Goal: Check status: Check status

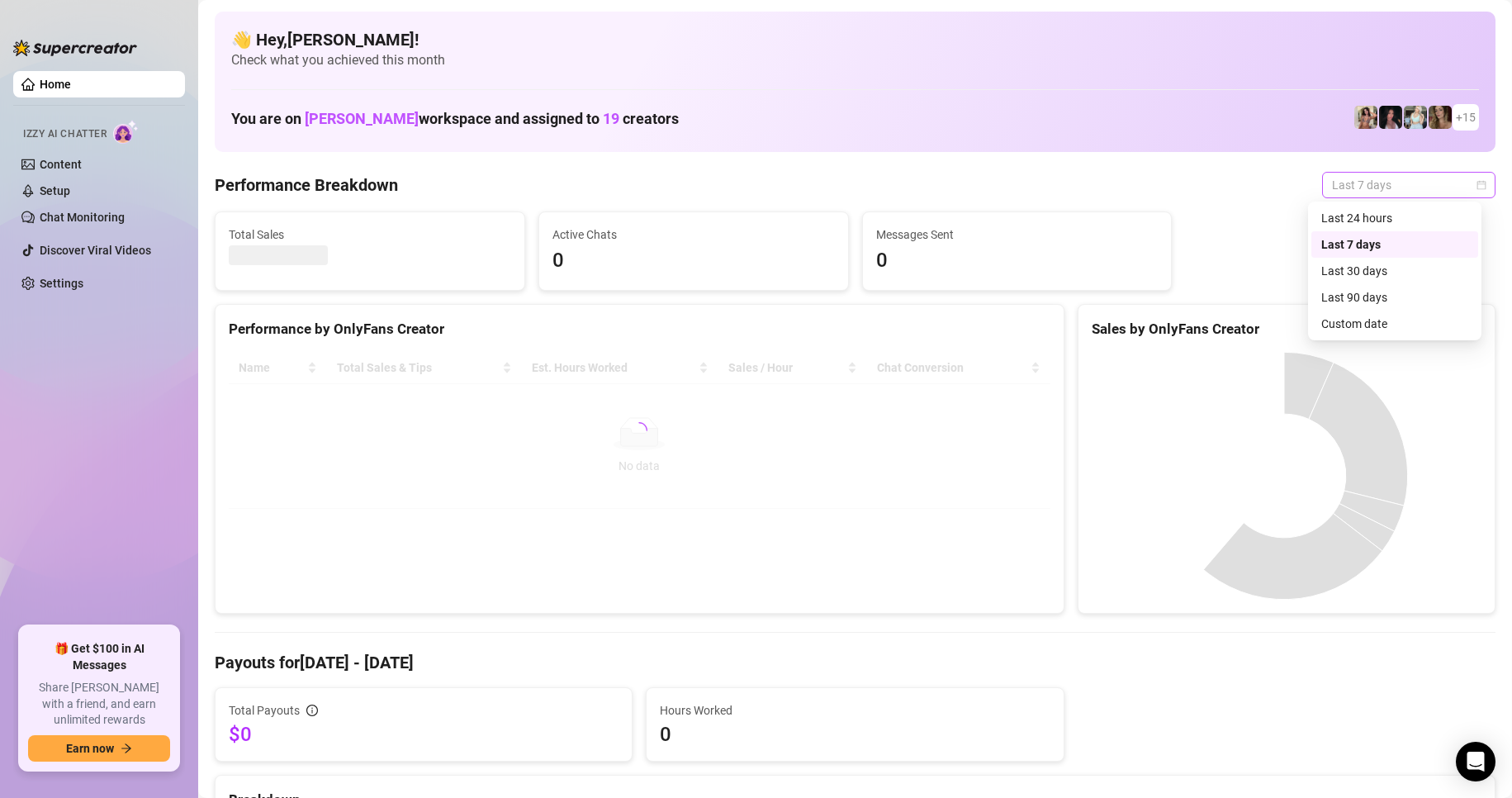
click at [1370, 176] on span "Last 7 days" at bounding box center [1409, 185] width 154 height 25
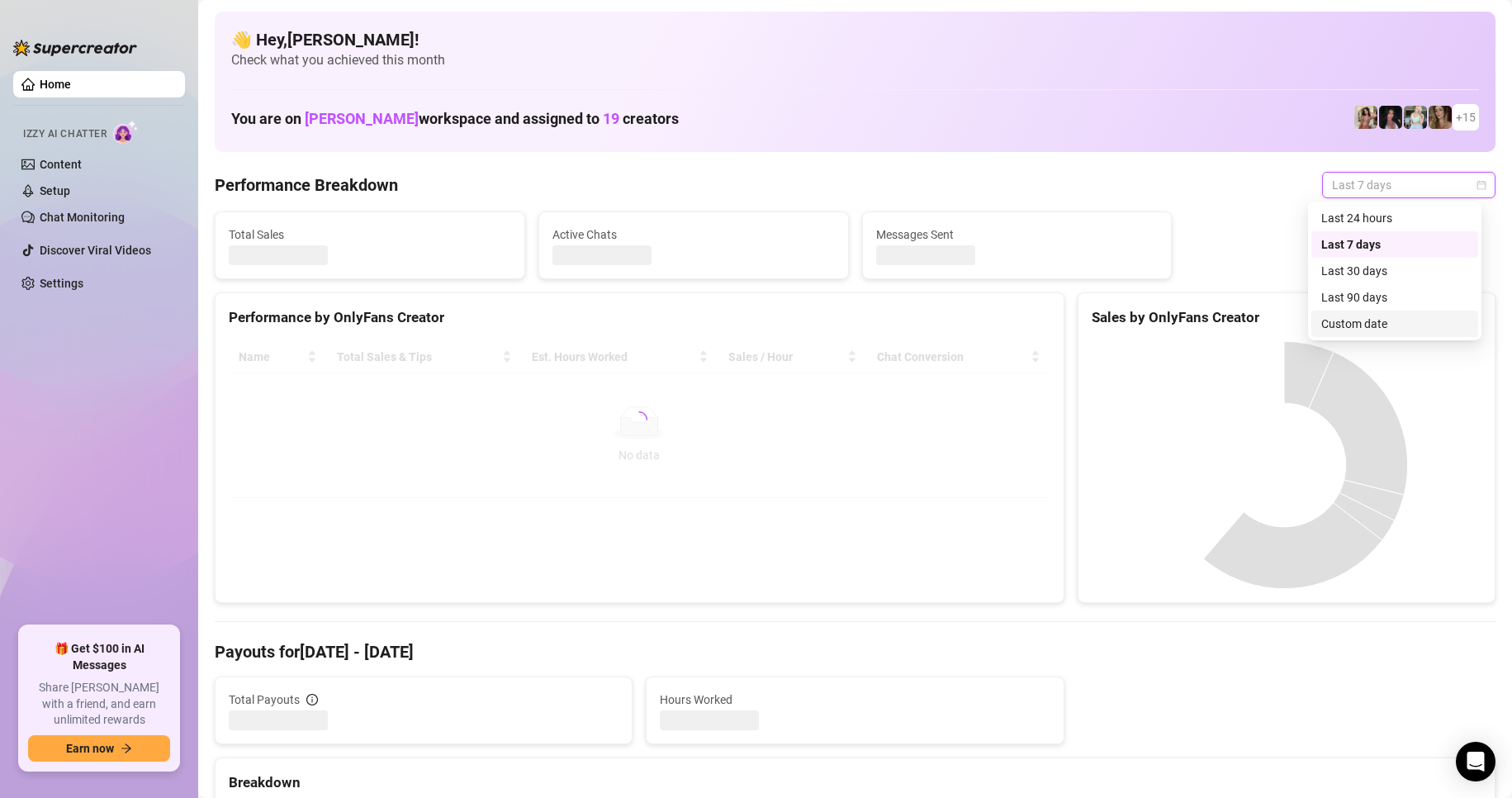
click at [1369, 318] on div "Custom date" at bounding box center [1395, 323] width 147 height 18
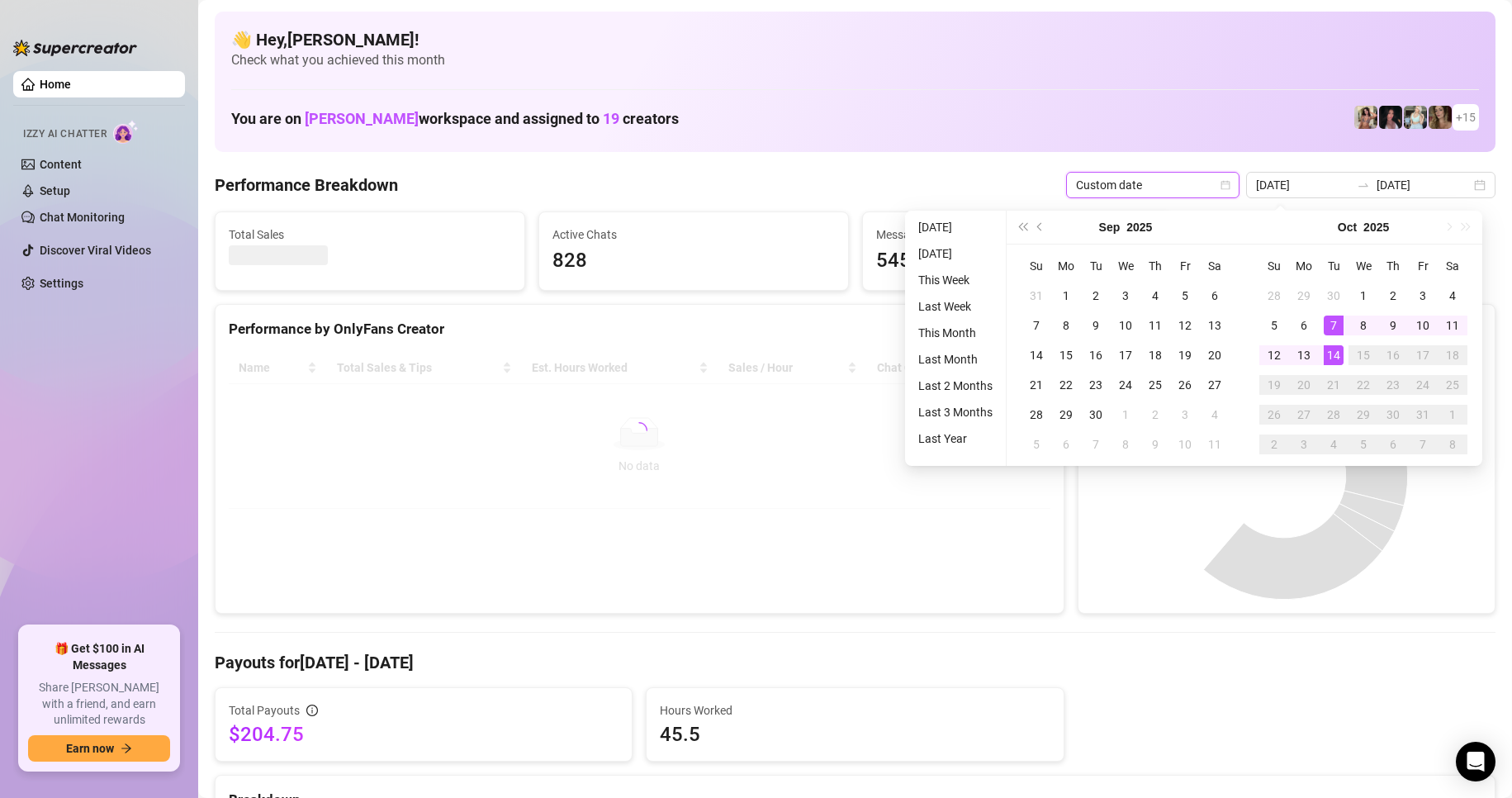
type input "[DATE]"
click at [1332, 360] on div "14" at bounding box center [1334, 355] width 20 height 20
type input "[DATE]"
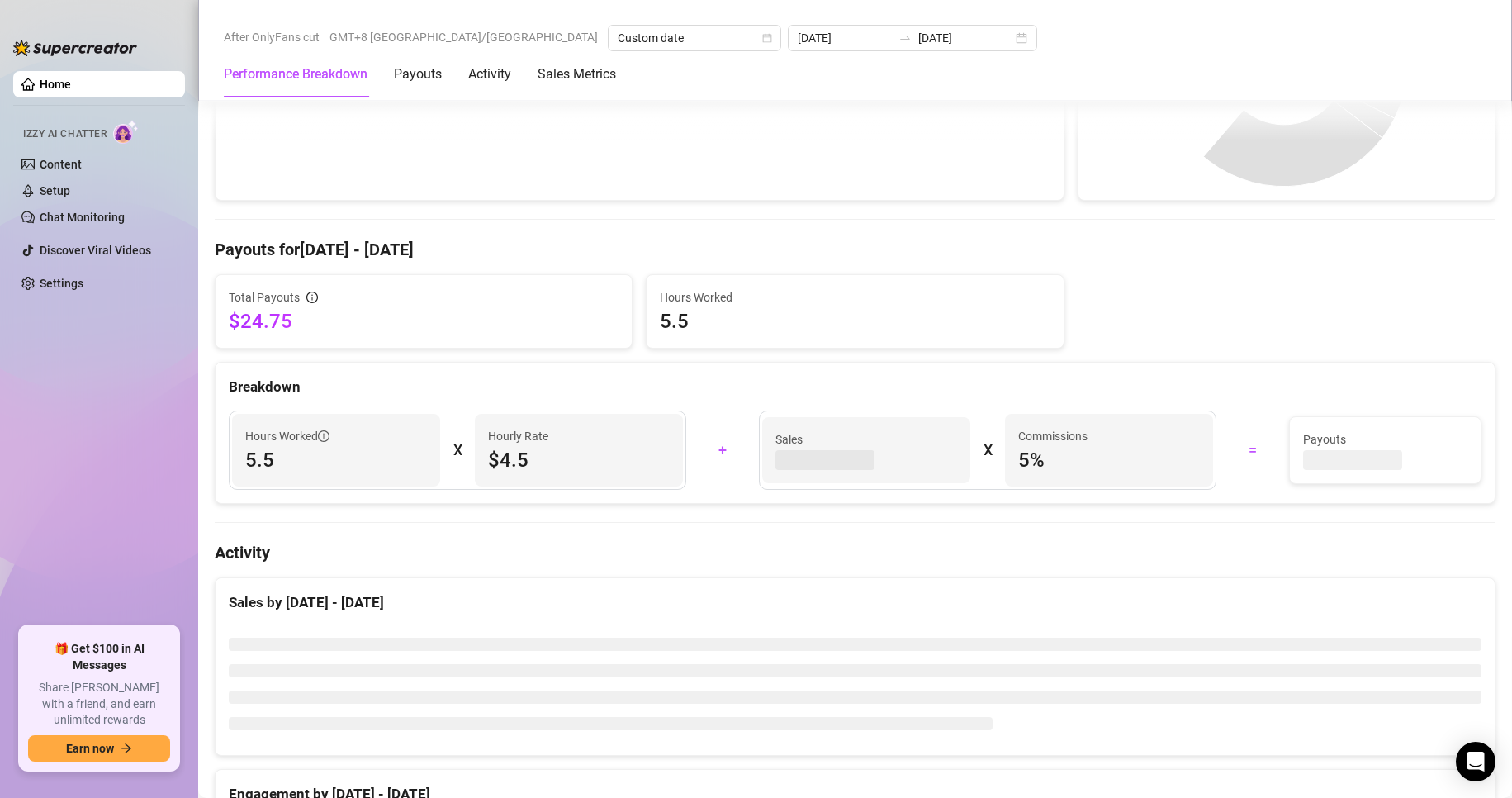
scroll to position [83, 0]
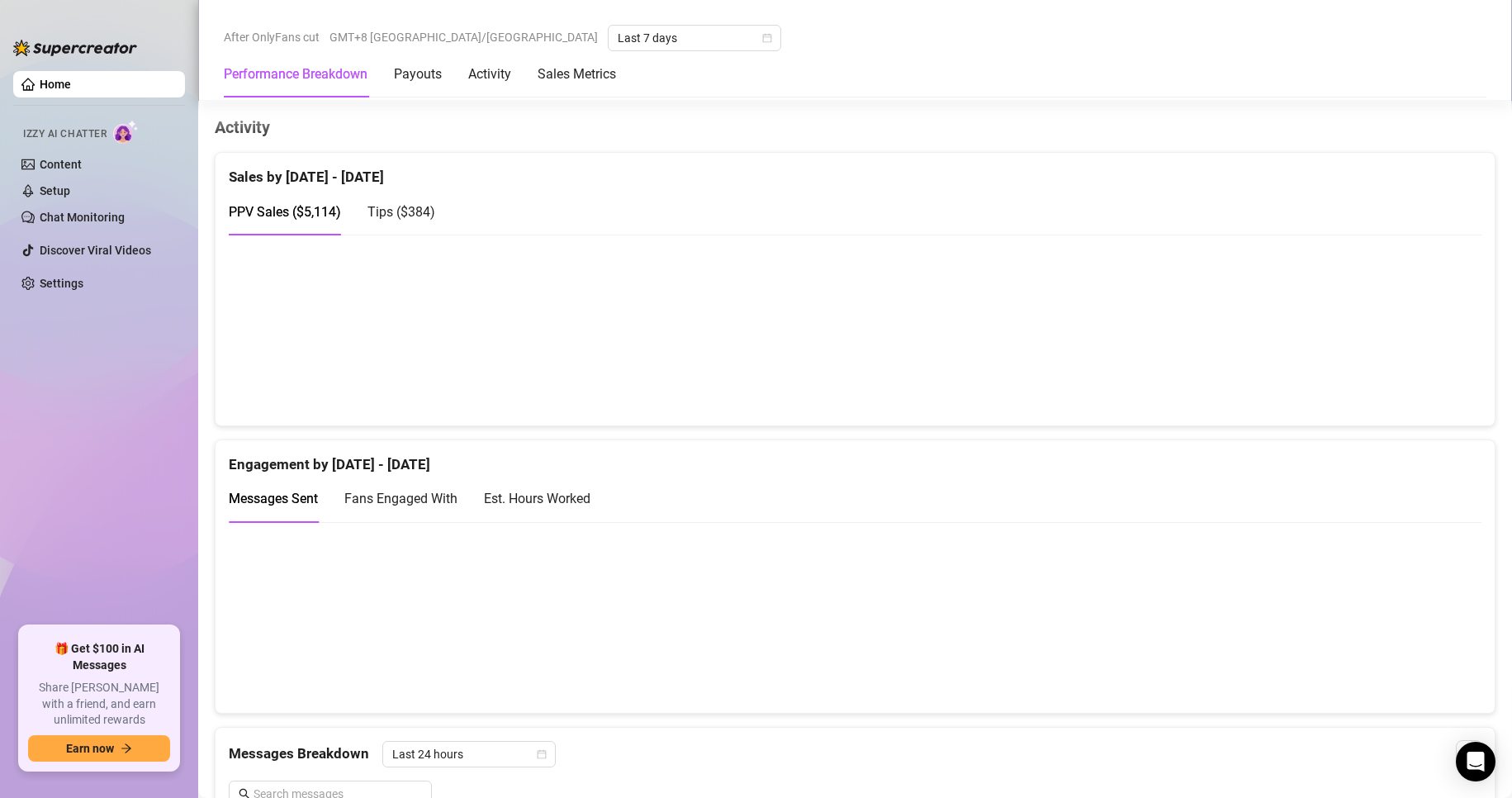
scroll to position [908, 0]
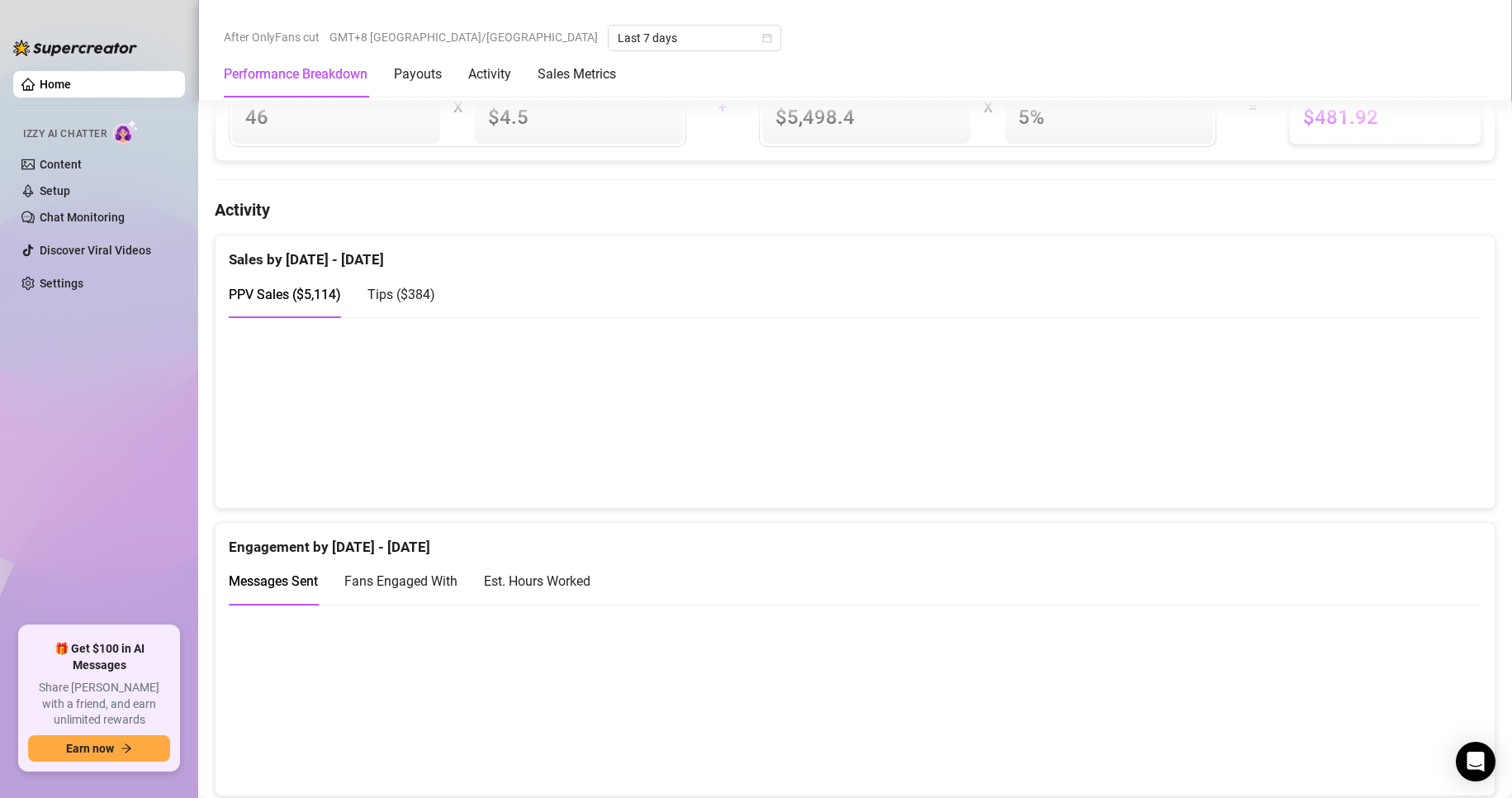
click at [410, 303] on span "Tips ( $384 )" at bounding box center [401, 295] width 68 height 16
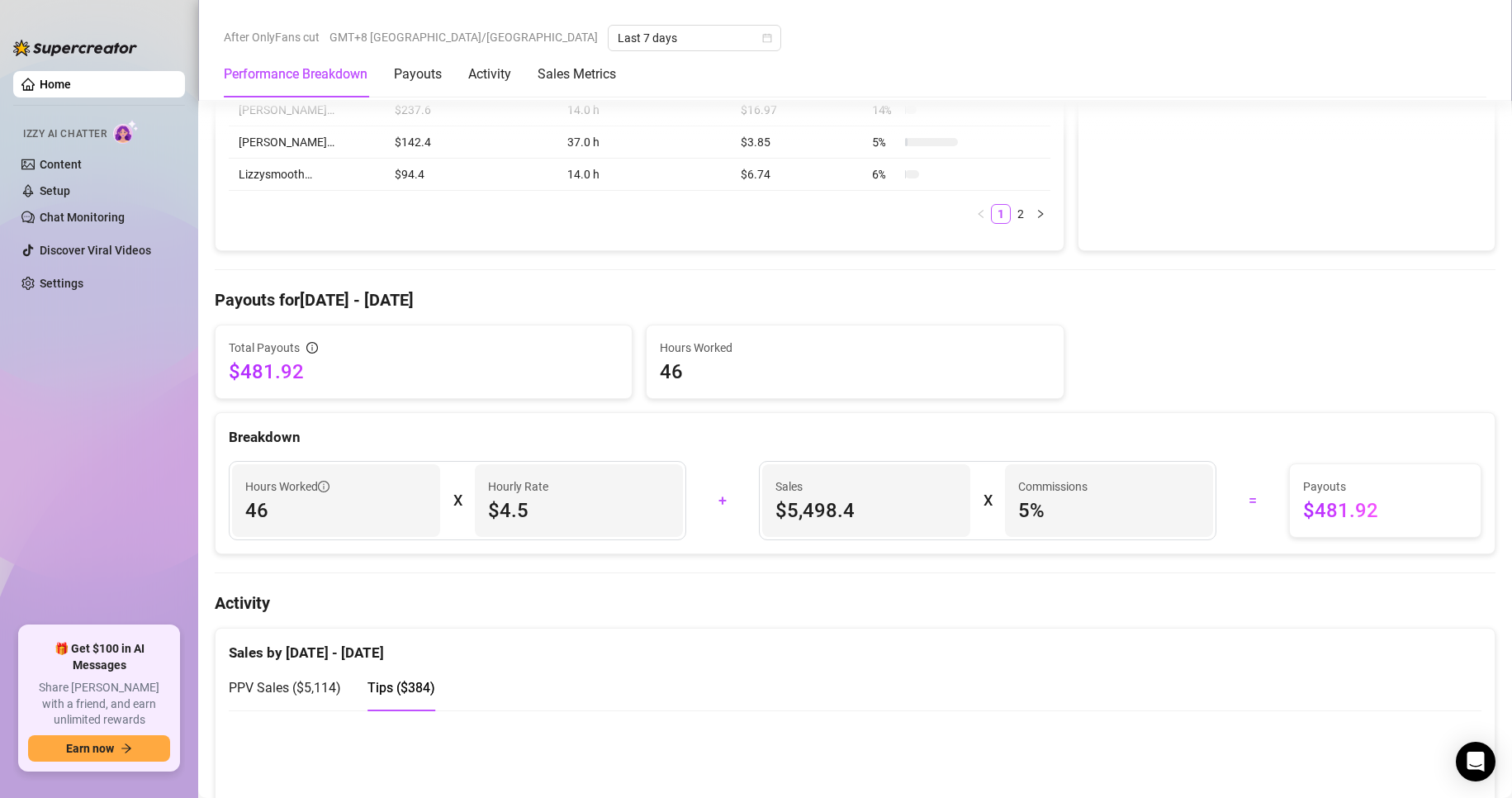
scroll to position [0, 0]
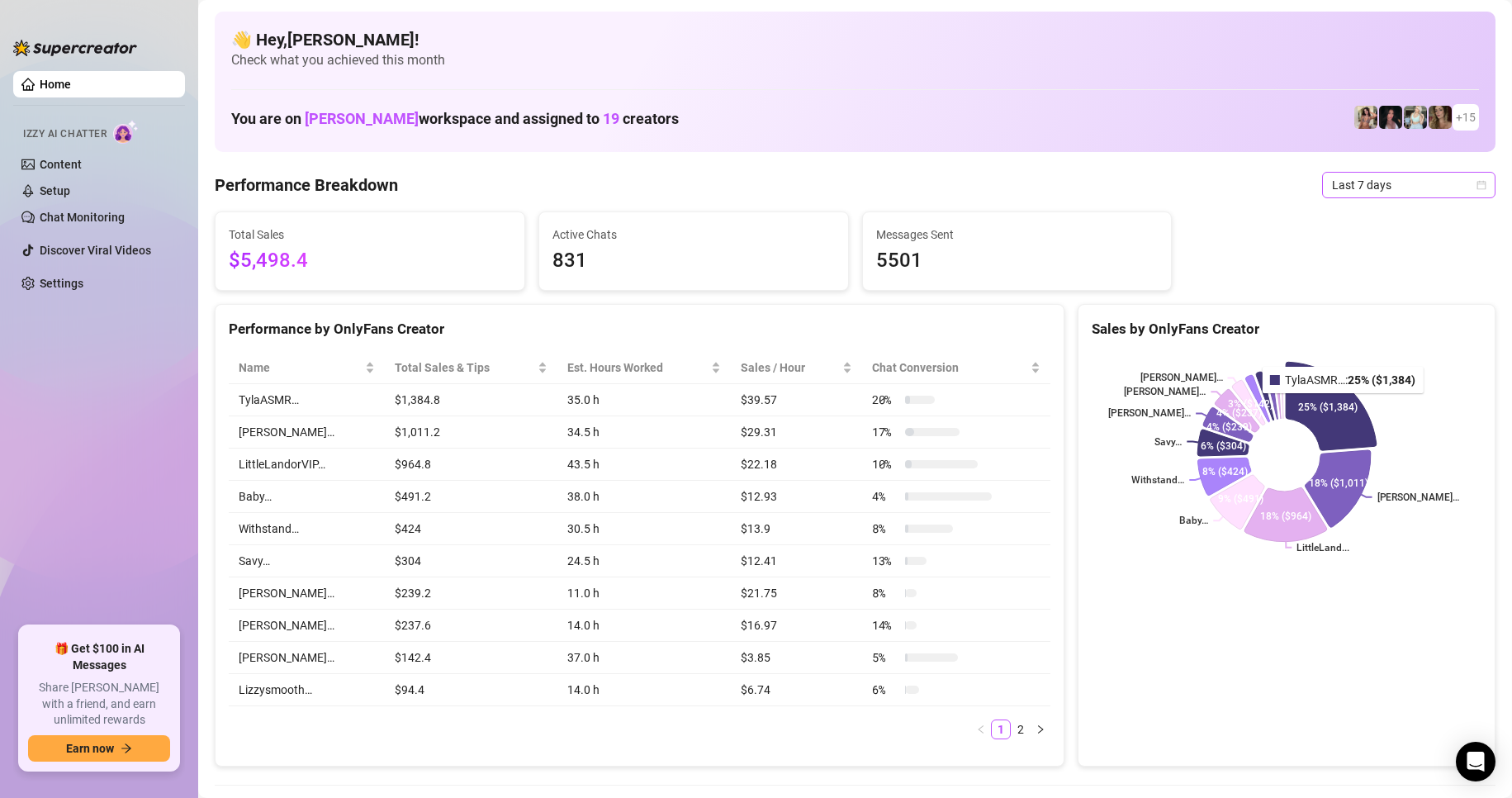
click at [1367, 188] on span "Last 7 days" at bounding box center [1409, 185] width 154 height 25
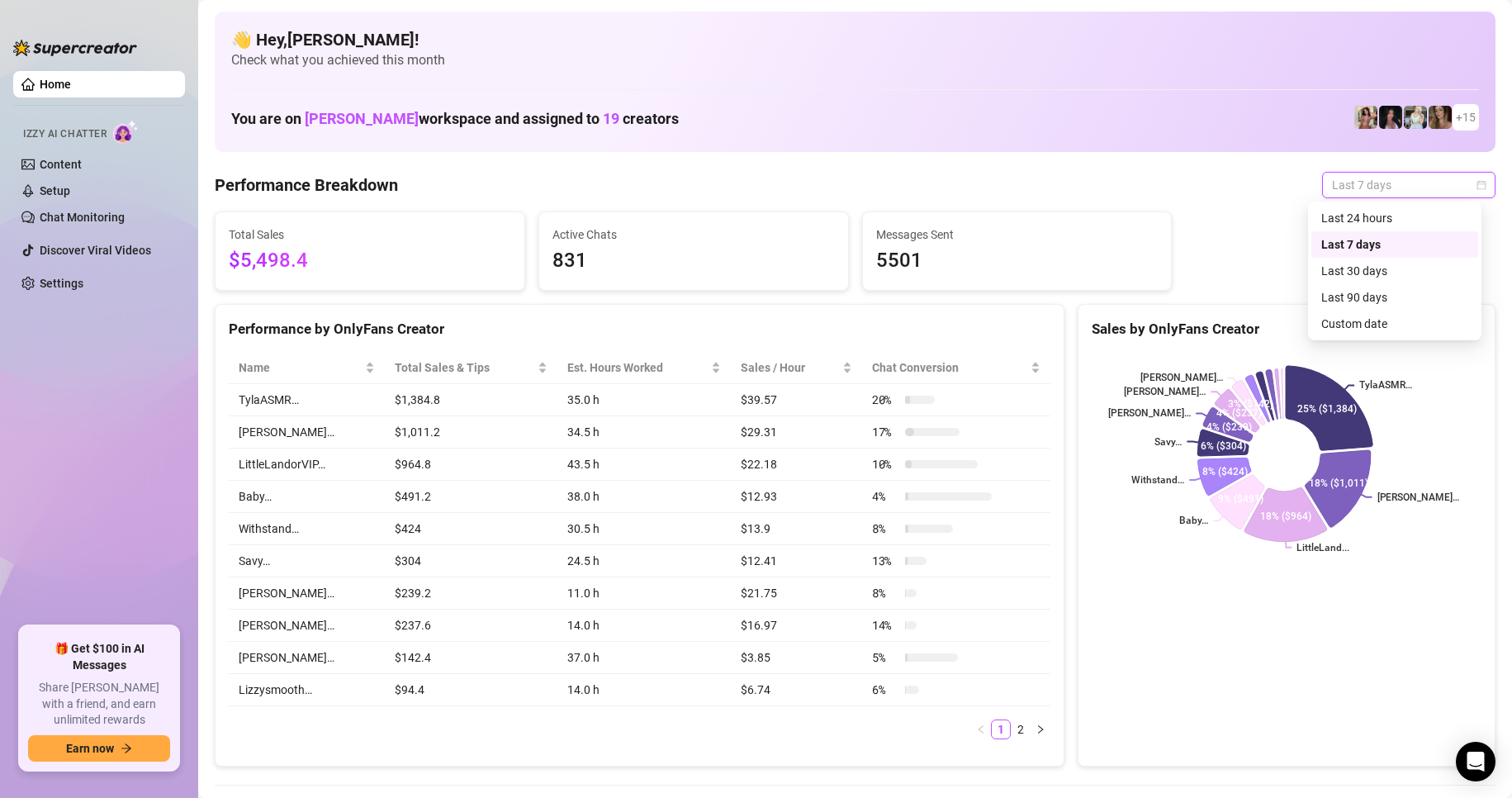
click at [1376, 325] on div "Custom date" at bounding box center [1395, 323] width 147 height 18
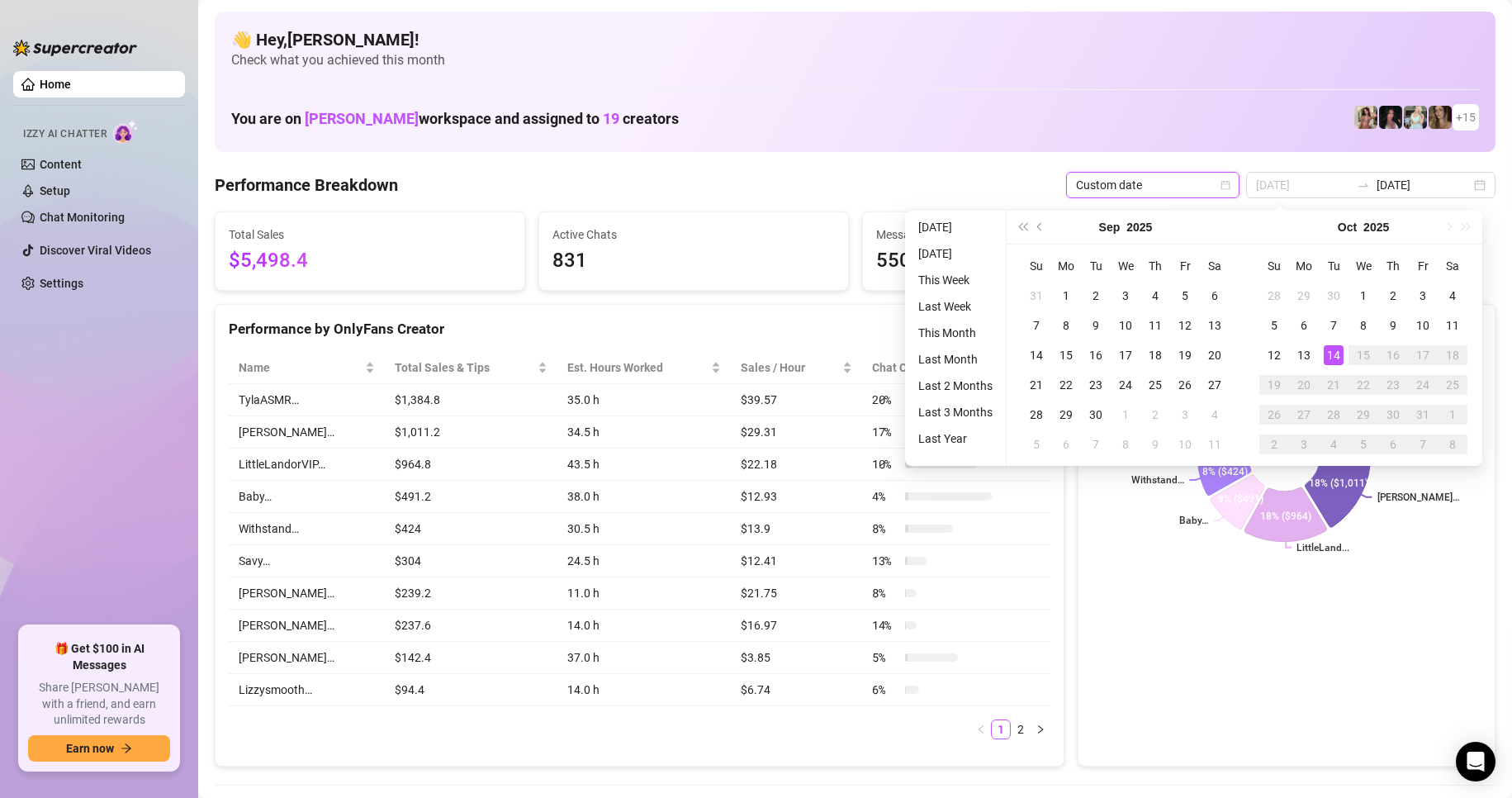
click at [1331, 350] on div "14" at bounding box center [1334, 355] width 20 height 20
click at [1335, 358] on div "14" at bounding box center [1334, 355] width 20 height 20
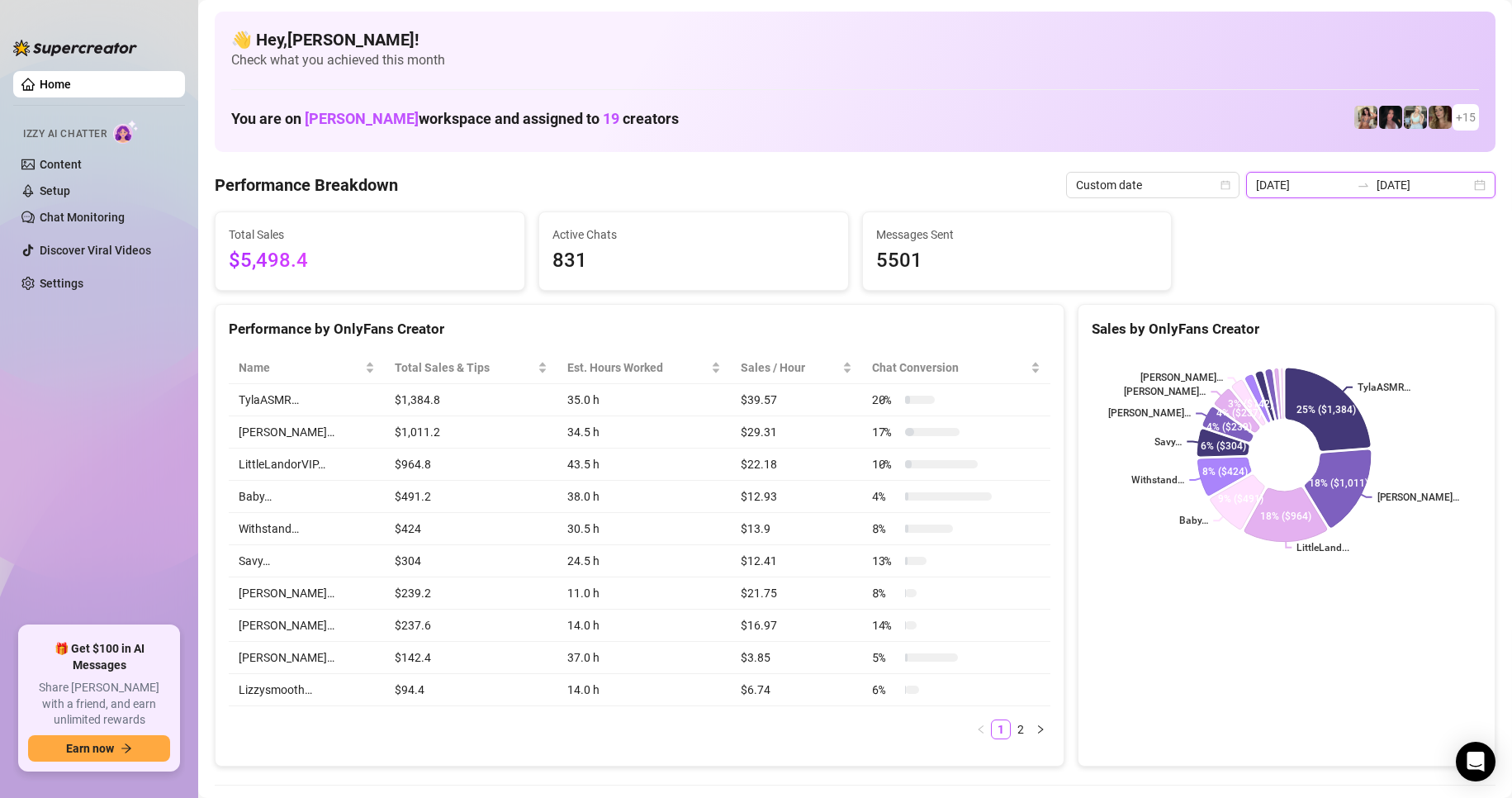
click at [1310, 190] on input "[DATE]" at bounding box center [1303, 184] width 94 height 18
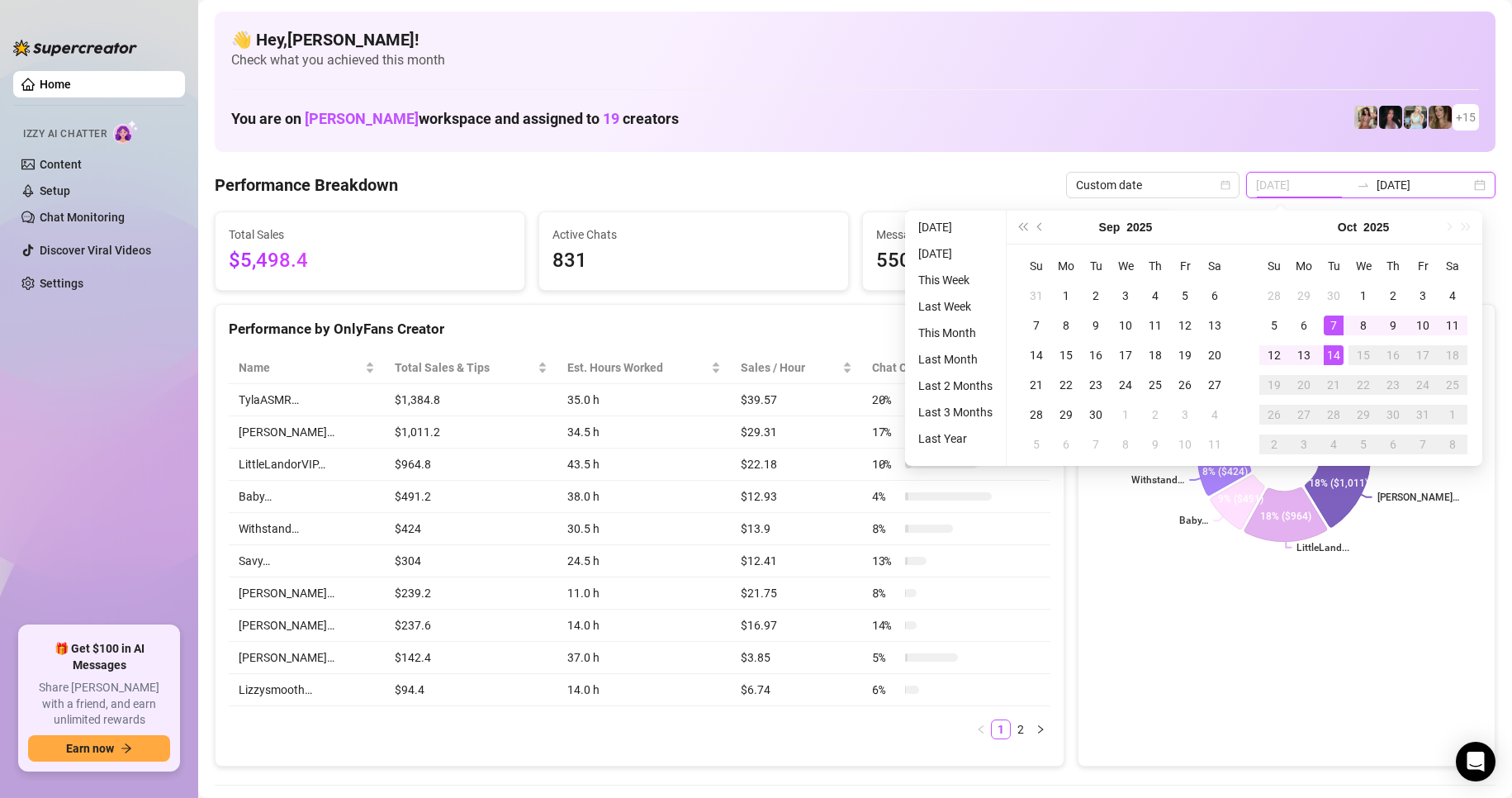
type input "[DATE]"
click at [1333, 355] on div "14" at bounding box center [1334, 355] width 20 height 20
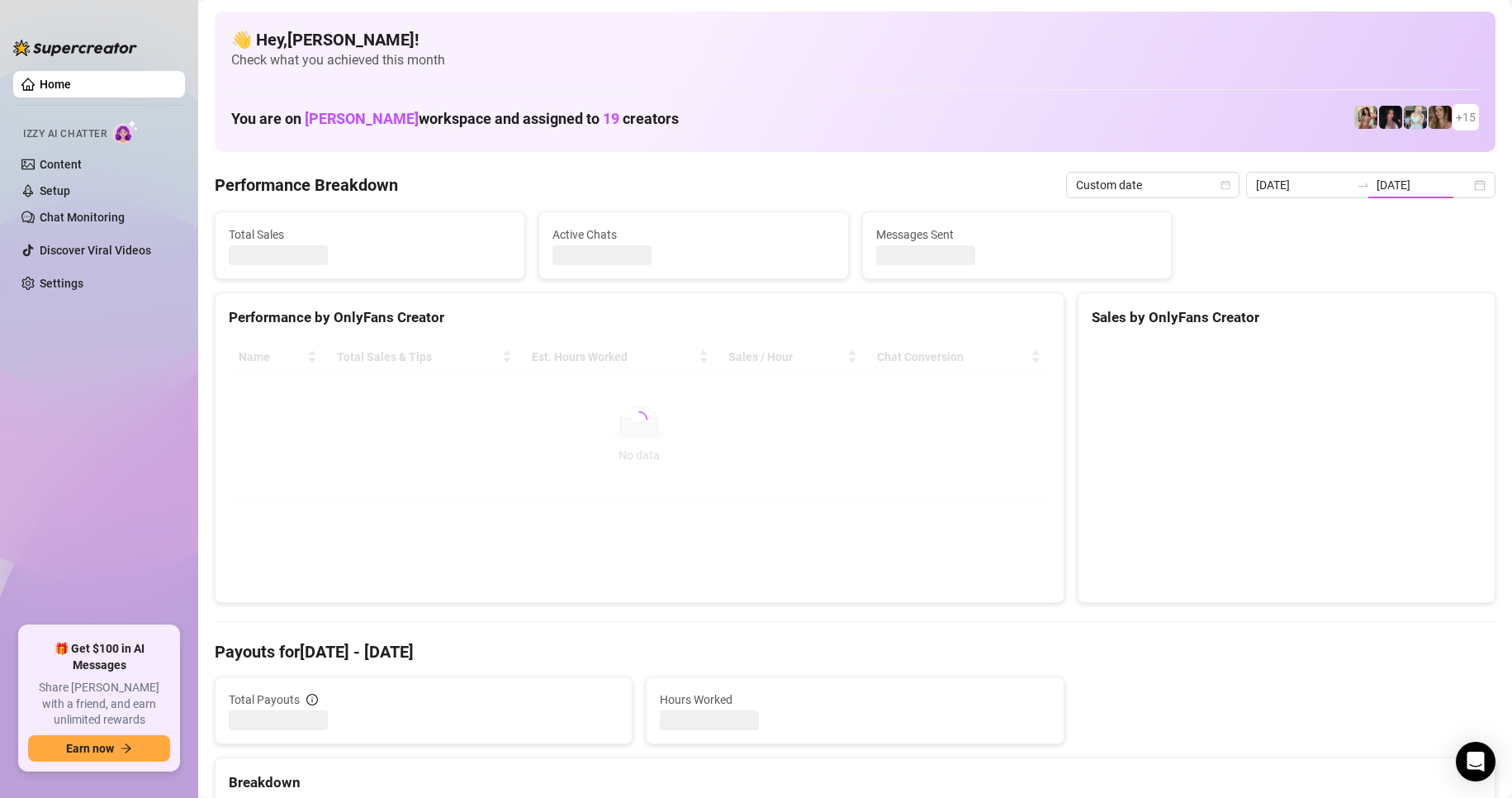
type input "[DATE]"
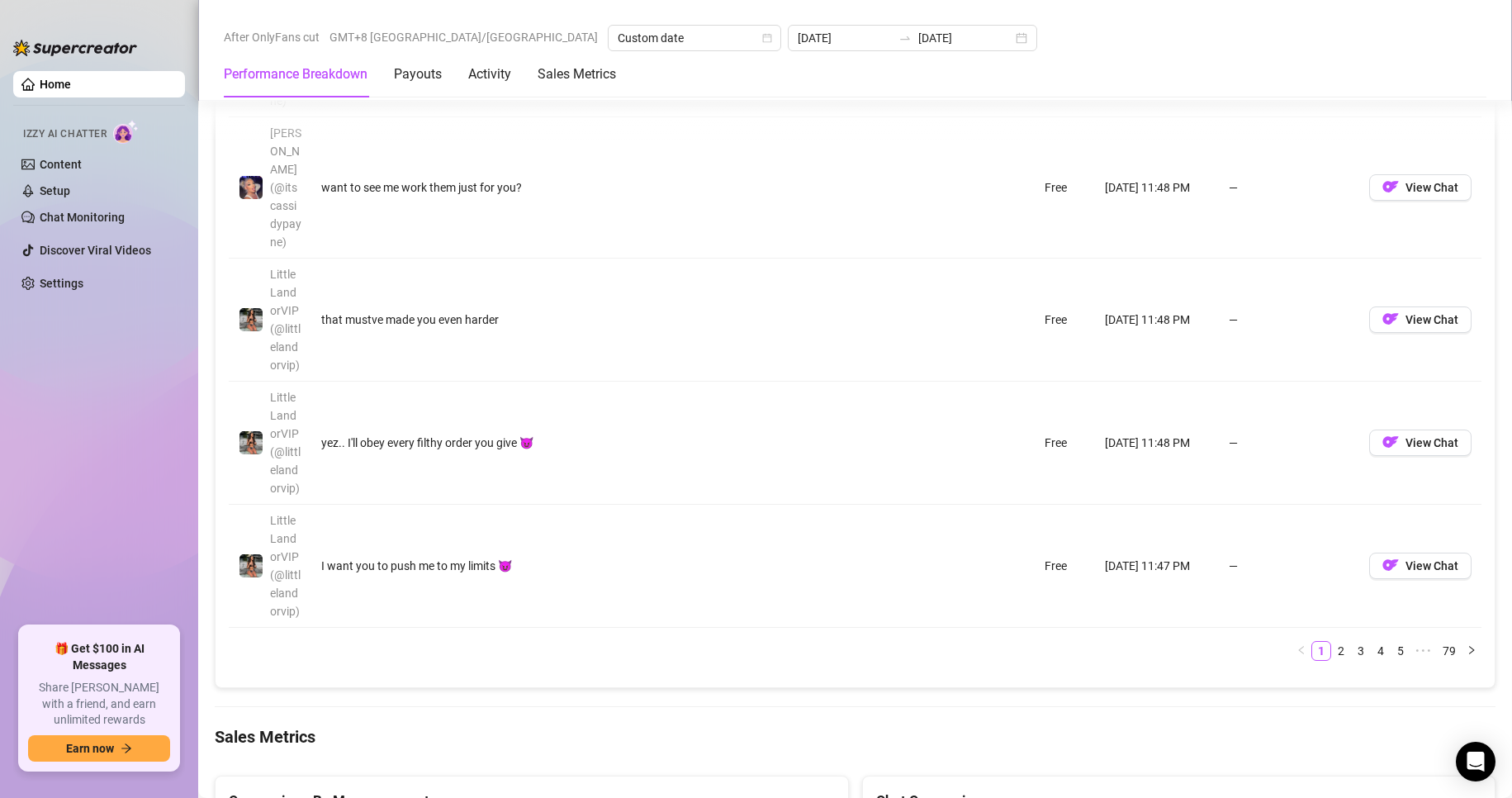
scroll to position [3140, 0]
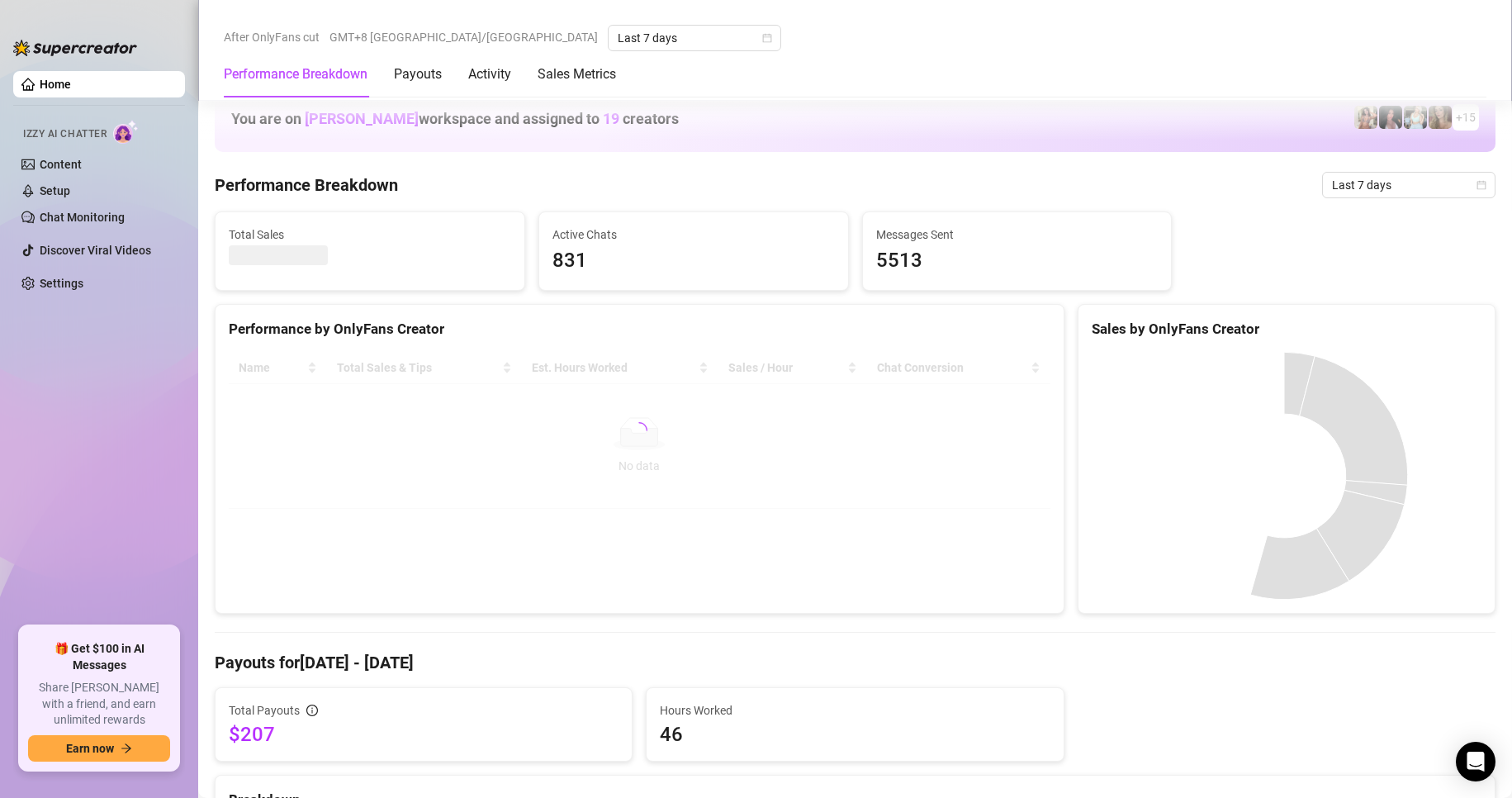
scroll to position [413, 0]
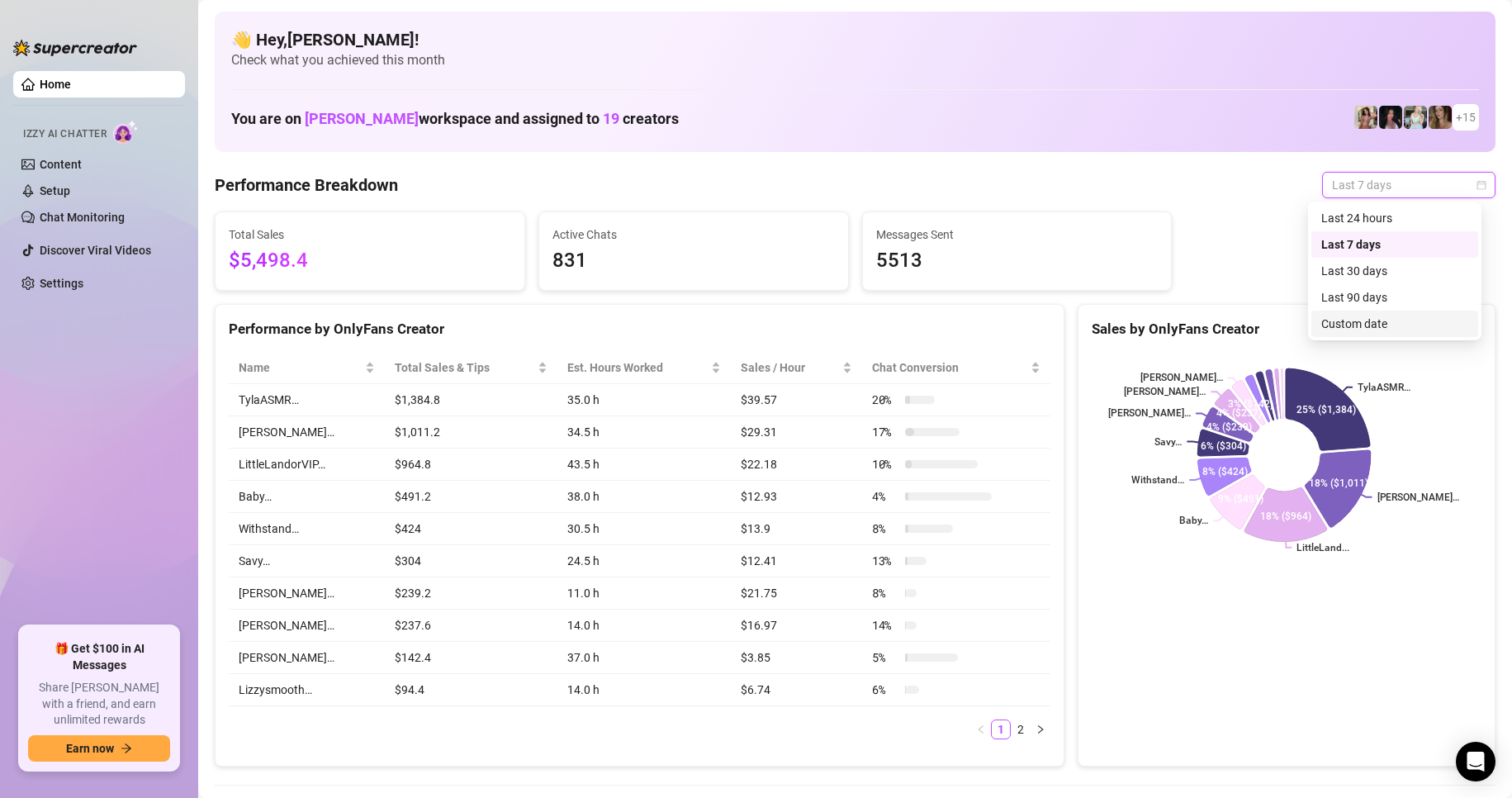
click at [1363, 328] on div "Custom date" at bounding box center [1395, 323] width 147 height 18
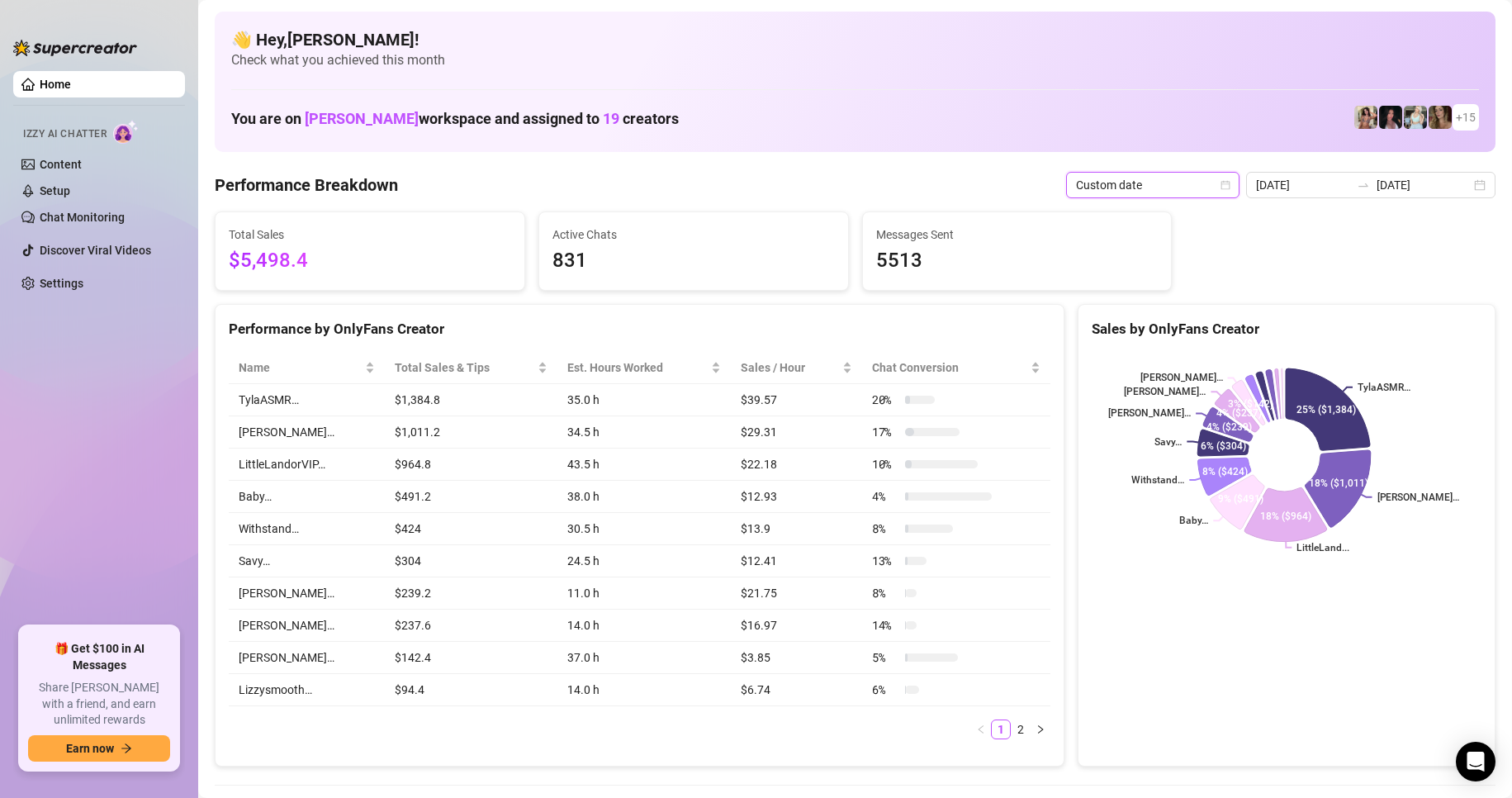
click at [905, 202] on div "1" at bounding box center [905, 202] width 0 height 0
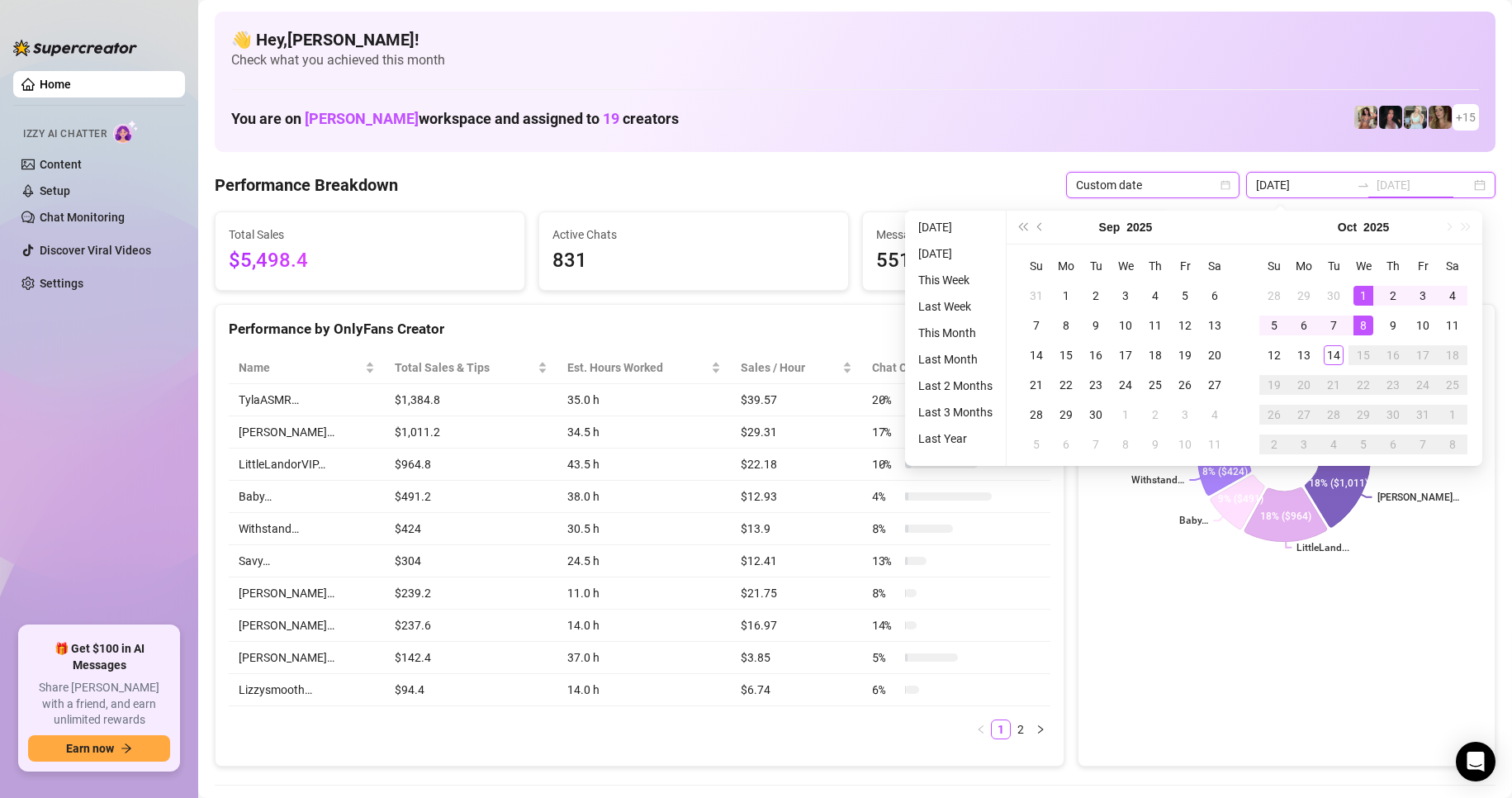
type input "[DATE]"
click at [1339, 348] on div "14" at bounding box center [1334, 355] width 20 height 20
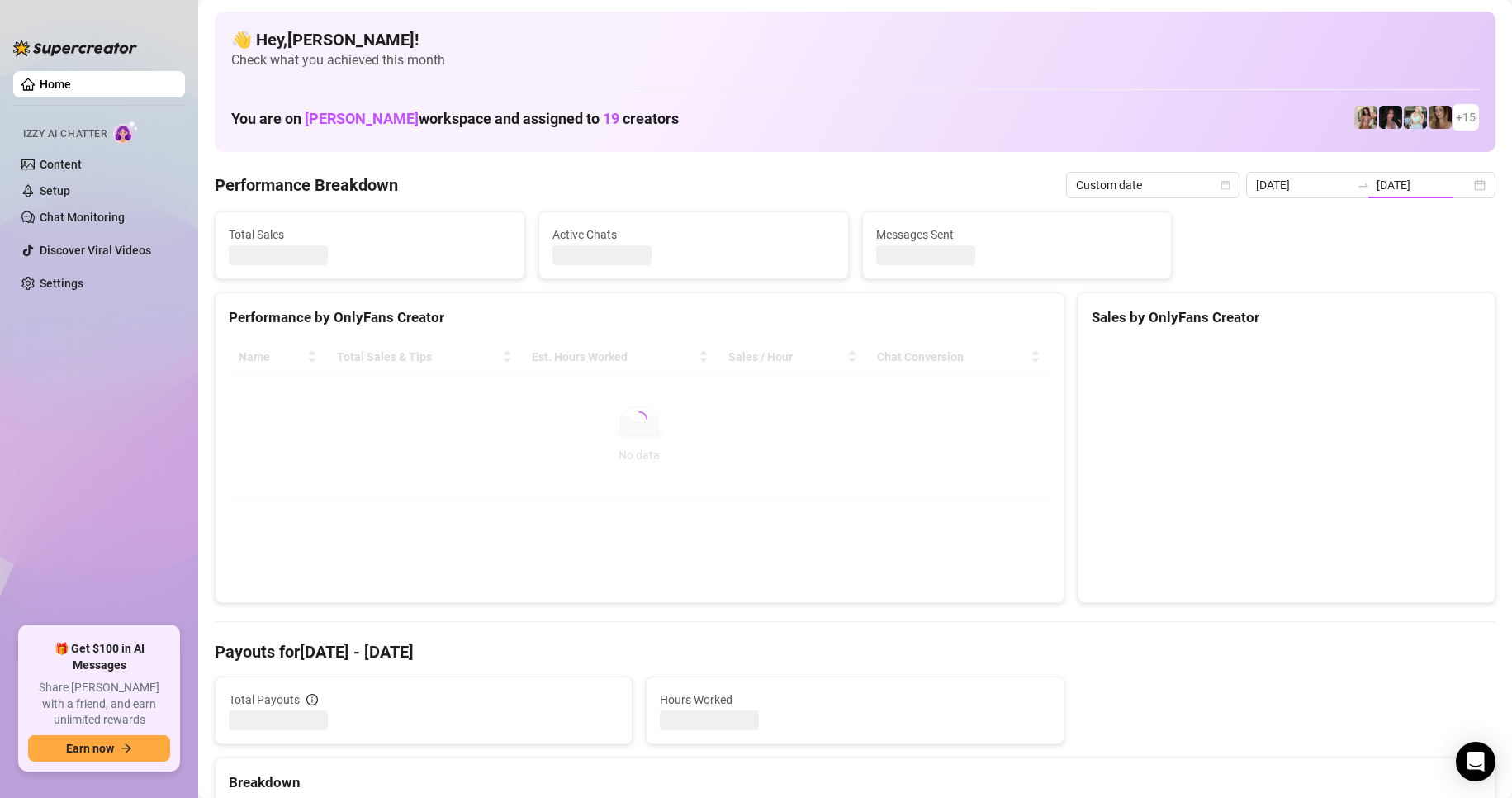
type input "[DATE]"
